Goal: Information Seeking & Learning: Check status

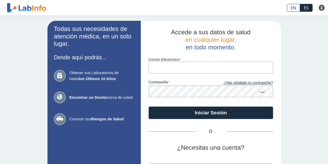
type input "[PERSON_NAME][EMAIL_ADDRESS][DOMAIN_NAME]"
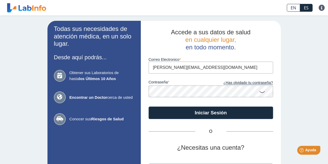
click at [260, 93] on icon at bounding box center [262, 91] width 6 height 10
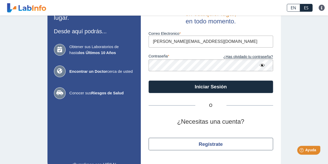
click at [149, 80] on button "Iniciar Sesión" at bounding box center [211, 86] width 125 height 12
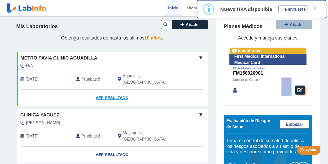
scroll to position [85, 0]
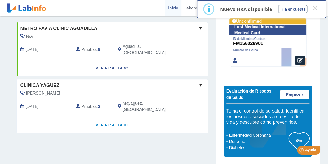
click at [113, 117] on link "Ver Resultado" at bounding box center [112, 125] width 191 height 16
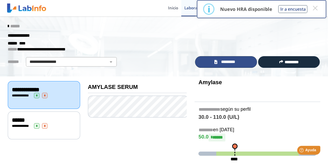
click at [233, 61] on span "*********" at bounding box center [228, 62] width 19 height 6
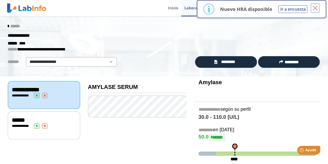
click at [314, 9] on button "×" at bounding box center [315, 7] width 9 height 9
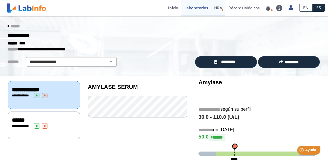
click at [216, 11] on link "HRA Evaluación de Riesgos de Salud" at bounding box center [218, 8] width 14 height 16
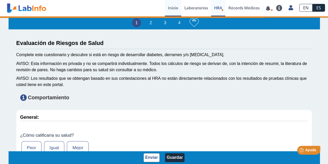
type input "[PERSON_NAME]"
type input "[DATE]"
select select
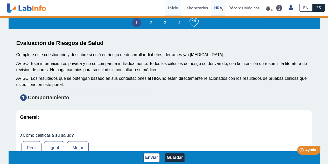
select select
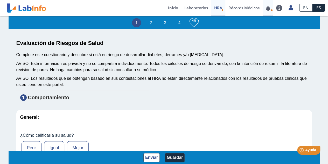
click at [267, 9] on link at bounding box center [268, 8] width 11 height 4
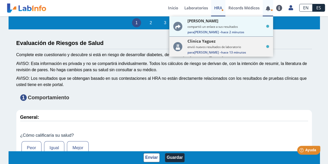
click at [246, 52] on span "Para [PERSON_NAME] – hace 13 minutos" at bounding box center [229, 52] width 82 height 4
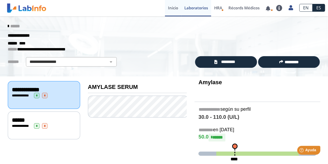
click at [169, 7] on link "Inicio" at bounding box center [173, 8] width 16 height 16
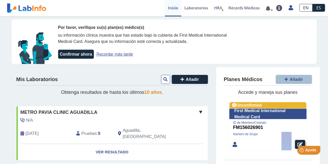
scroll to position [52, 0]
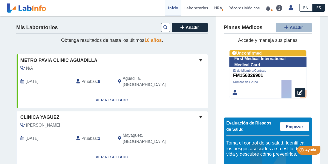
click at [254, 74] on div at bounding box center [268, 74] width 77 height 48
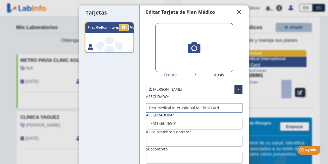
click at [237, 12] on span "" at bounding box center [240, 12] width 6 height 6
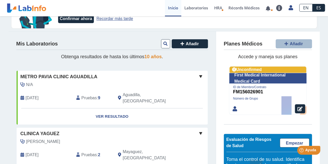
scroll to position [32, 0]
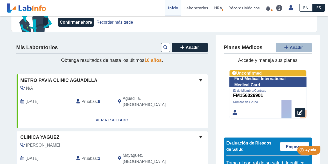
drag, startPoint x: 237, startPoint y: 59, endPoint x: 296, endPoint y: 59, distance: 58.7
click at [295, 58] on span "Accede y maneja sus planes" at bounding box center [267, 60] width 59 height 5
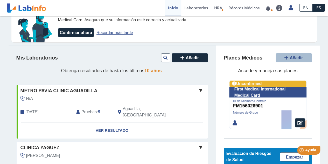
scroll to position [0, 0]
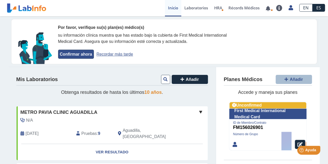
click at [78, 56] on button "Confirmar ahora" at bounding box center [76, 54] width 36 height 9
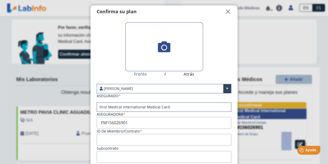
drag, startPoint x: 223, startPoint y: 14, endPoint x: 219, endPoint y: 14, distance: 3.5
click at [225, 14] on span "" at bounding box center [228, 12] width 6 height 6
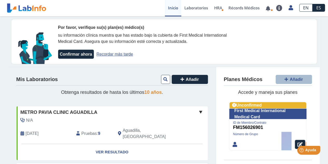
drag, startPoint x: 133, startPoint y: 52, endPoint x: 129, endPoint y: 52, distance: 3.9
click at [132, 52] on div "Confirmar ahora Recordar más tarde" at bounding box center [150, 54] width 184 height 9
click at [126, 52] on link "Recordar más tarde" at bounding box center [115, 54] width 37 height 4
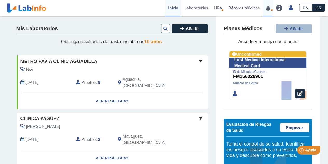
click at [267, 8] on link at bounding box center [268, 8] width 11 height 4
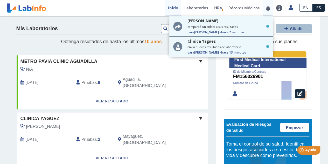
drag, startPoint x: 270, startPoint y: 7, endPoint x: 267, endPoint y: 6, distance: 2.7
click at [270, 8] on link at bounding box center [268, 8] width 11 height 4
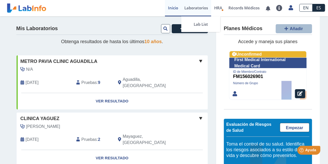
click at [200, 9] on link "Laboratorios" at bounding box center [196, 8] width 30 height 16
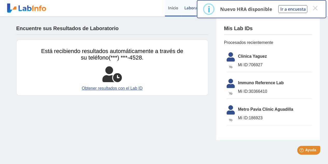
click at [172, 9] on link "Inicio" at bounding box center [173, 8] width 16 height 16
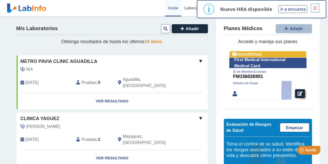
click at [312, 9] on button "×" at bounding box center [315, 7] width 9 height 9
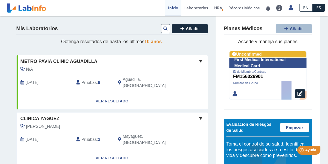
drag, startPoint x: 144, startPoint y: 42, endPoint x: 148, endPoint y: 42, distance: 4.2
click at [148, 42] on span "10 años" at bounding box center [153, 41] width 17 height 5
click at [171, 42] on h5 "Obtenga resultados de hasta los últimos 10 años ." at bounding box center [112, 42] width 192 height 6
click at [117, 93] on link "Ver Resultado" at bounding box center [112, 101] width 191 height 16
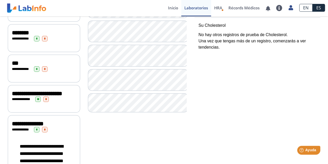
scroll to position [156, 0]
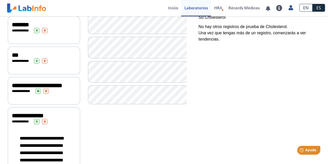
click at [54, 94] on div "**********" at bounding box center [44, 90] width 64 height 5
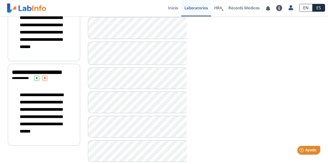
scroll to position [204, 0]
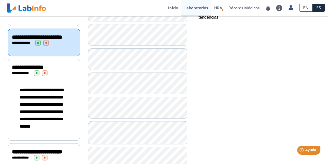
click at [54, 87] on div "**********" at bounding box center [44, 100] width 72 height 82
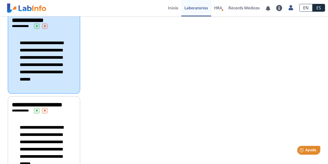
scroll to position [298, 0]
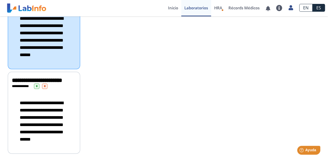
click at [64, 88] on div "**********" at bounding box center [44, 113] width 72 height 82
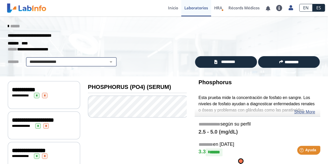
click at [93, 60] on select "**********" at bounding box center [72, 62] width 88 height 6
select select "**********"
click at [28, 59] on select "**********" at bounding box center [72, 62] width 88 height 6
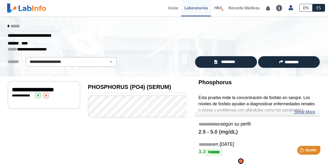
click at [53, 93] on div "**********" at bounding box center [44, 89] width 64 height 6
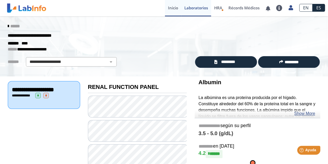
click at [174, 6] on link "Inicio" at bounding box center [173, 8] width 16 height 16
